Goal: Check status

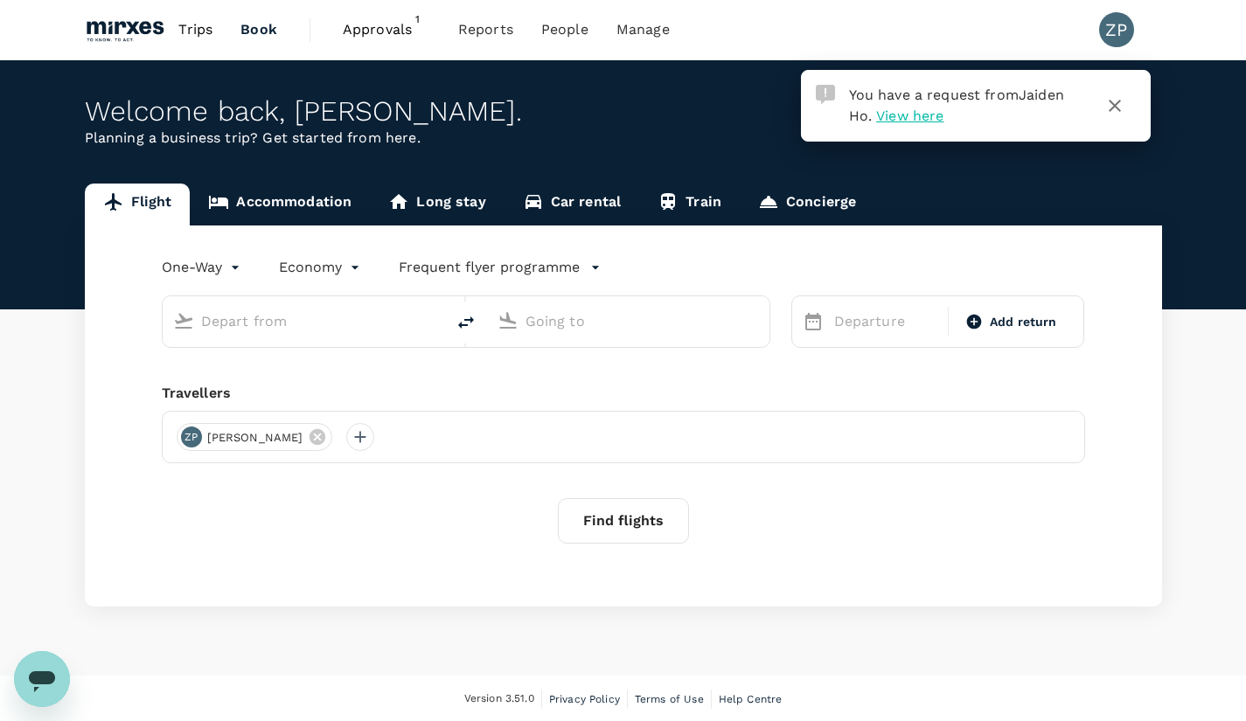
click at [928, 119] on span "View here" at bounding box center [909, 116] width 67 height 17
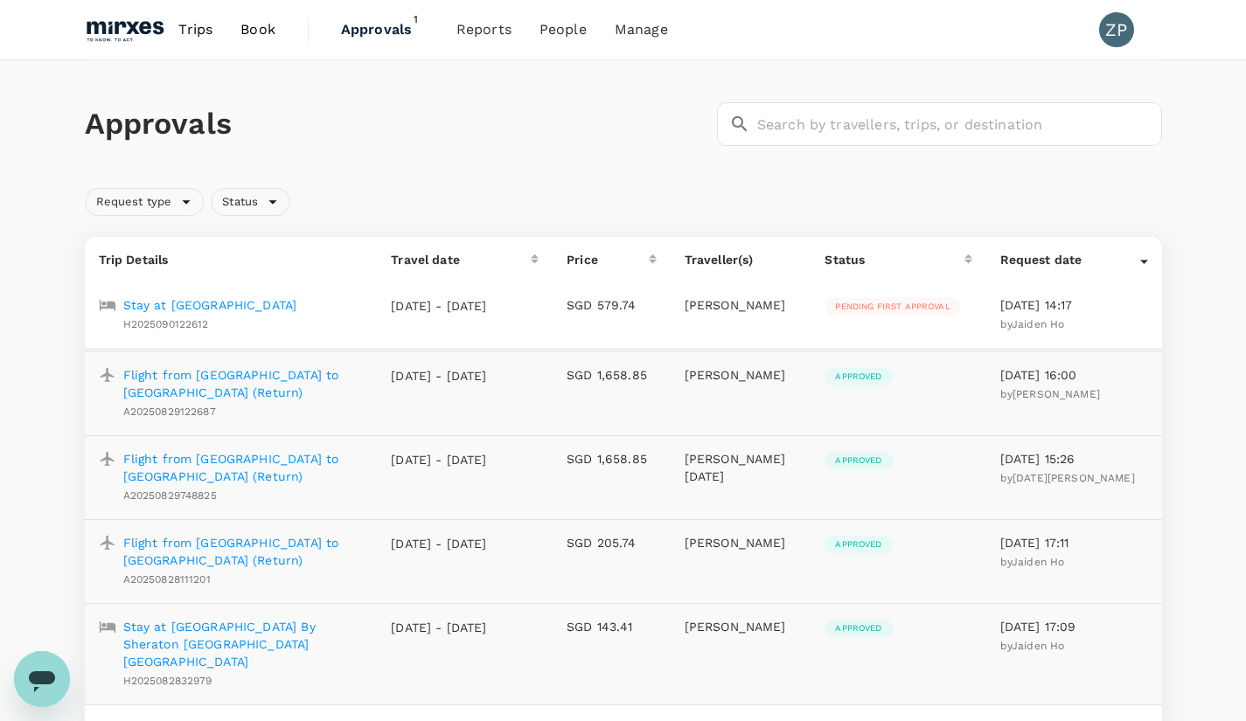
click at [582, 317] on td "SGD 579.74" at bounding box center [612, 315] width 118 height 67
click at [461, 314] on p "[DATE] - [DATE]" at bounding box center [439, 305] width 96 height 17
click at [270, 306] on p "Stay at [GEOGRAPHIC_DATA]" at bounding box center [210, 304] width 174 height 17
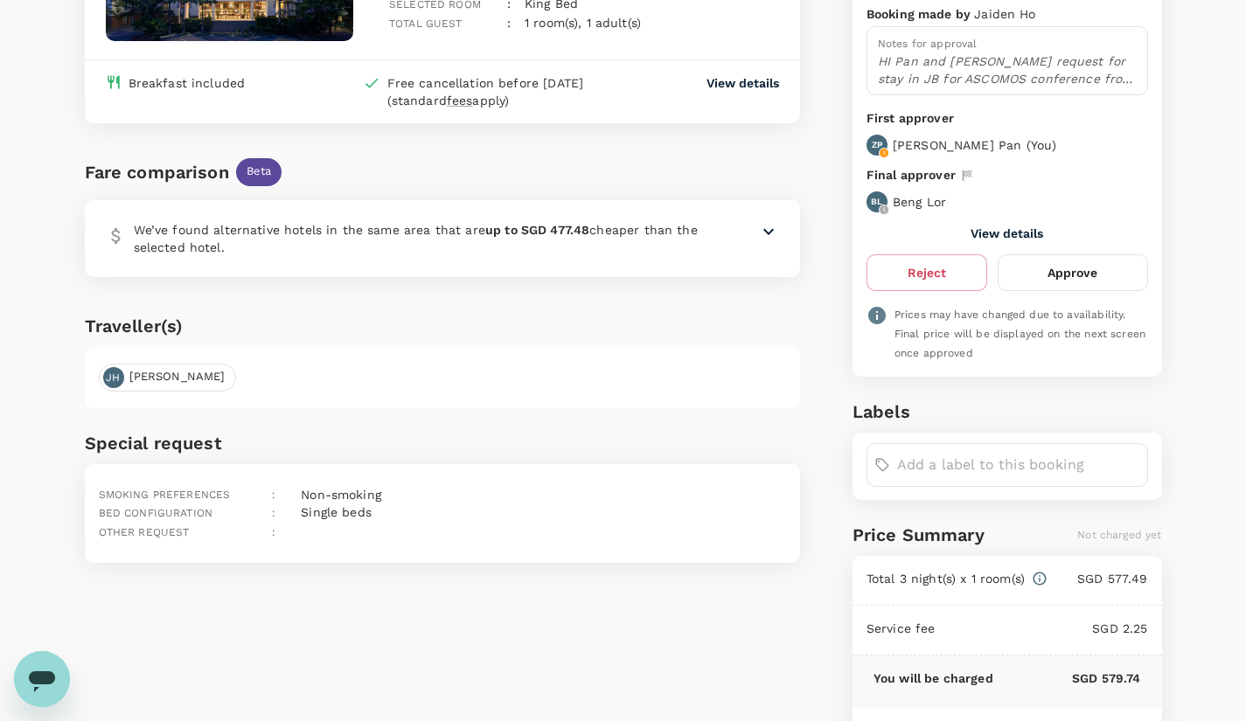
scroll to position [268, 0]
click at [761, 234] on icon at bounding box center [768, 230] width 21 height 21
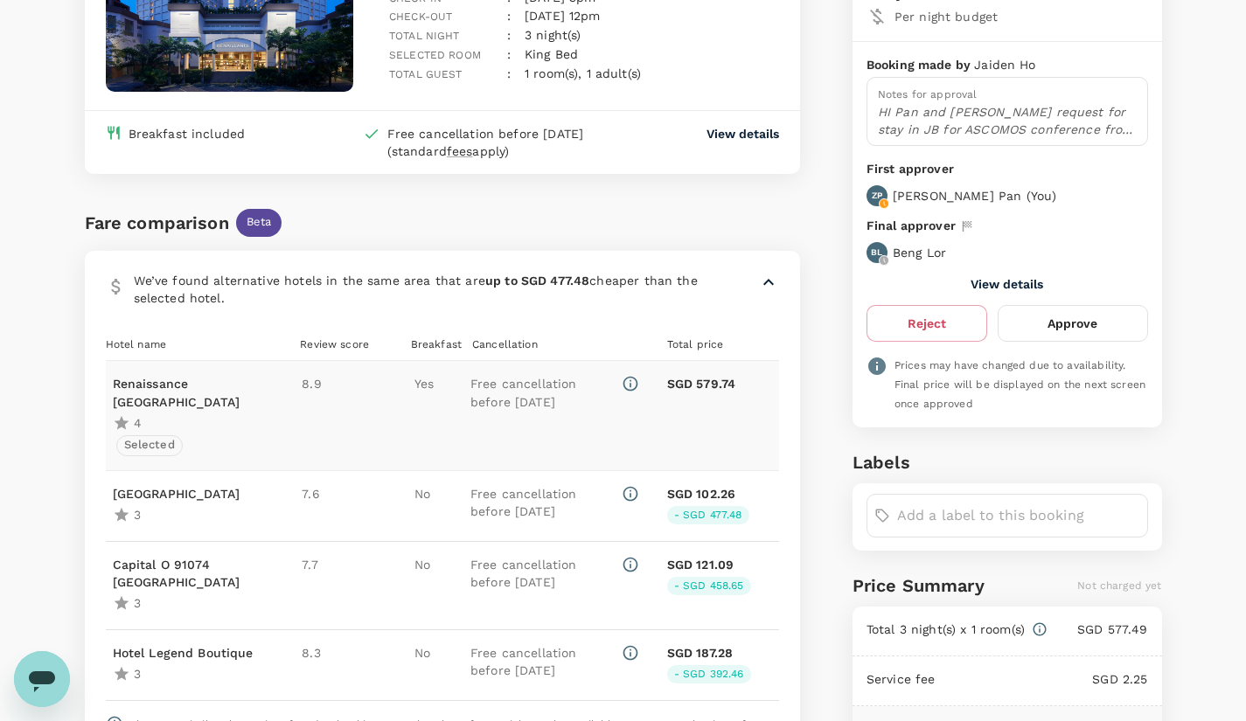
scroll to position [0, 0]
